Goal: Task Accomplishment & Management: Complete application form

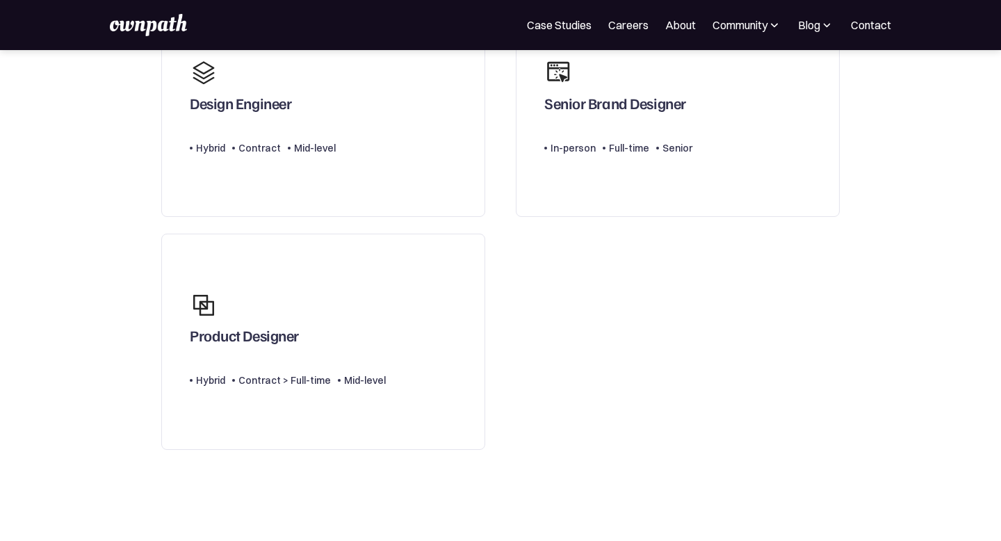
scroll to position [249, 0]
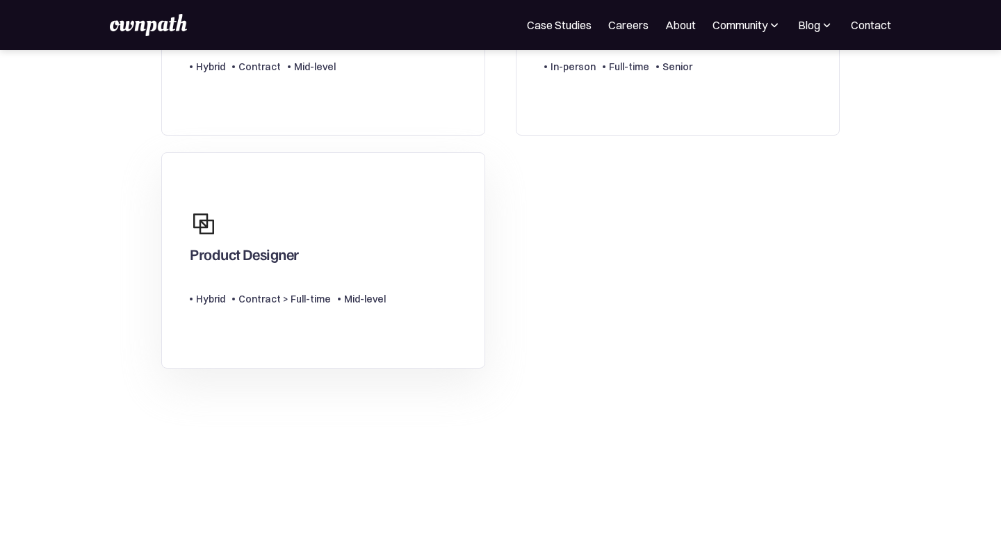
click at [423, 320] on link "Product Designer Type Level Hybrid Contract > Full-time Mid-level" at bounding box center [323, 260] width 324 height 216
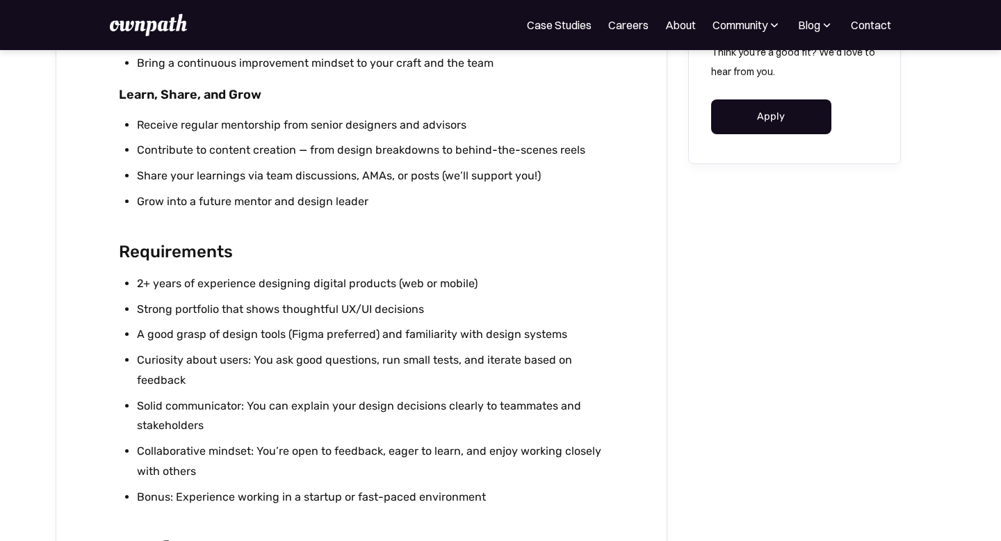
scroll to position [1579, 0]
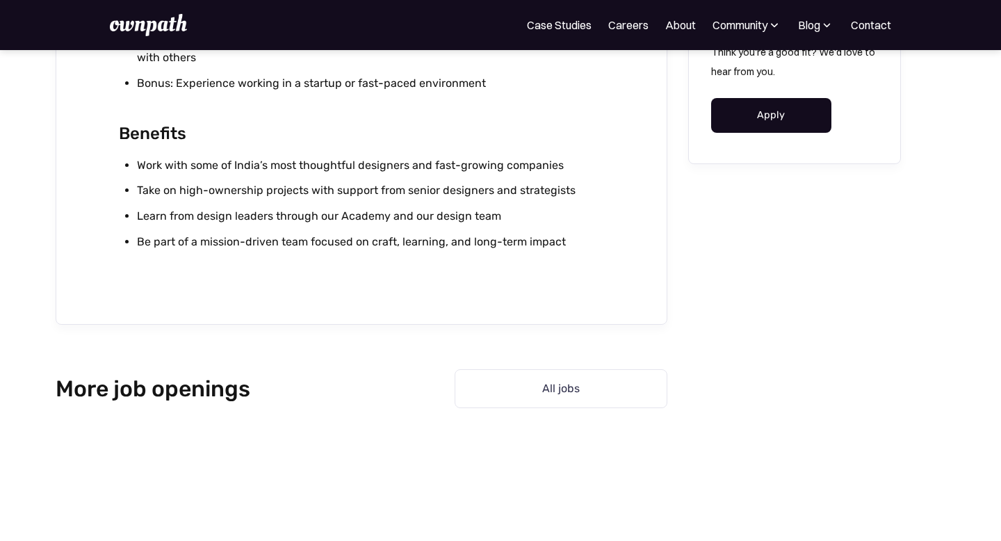
click at [736, 121] on link "Apply" at bounding box center [771, 115] width 120 height 35
